Goal: Check status

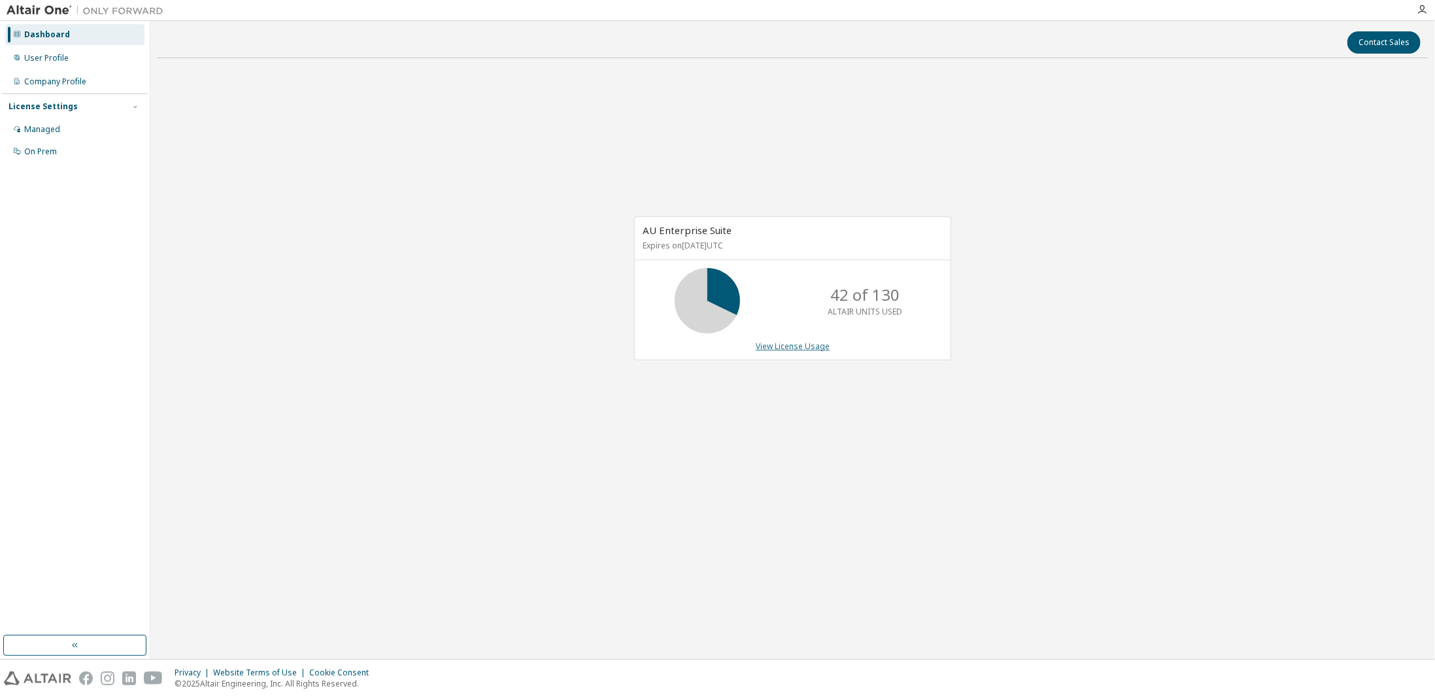
click at [803, 341] on link "View License Usage" at bounding box center [793, 346] width 74 height 11
